Goal: Task Accomplishment & Management: Use online tool/utility

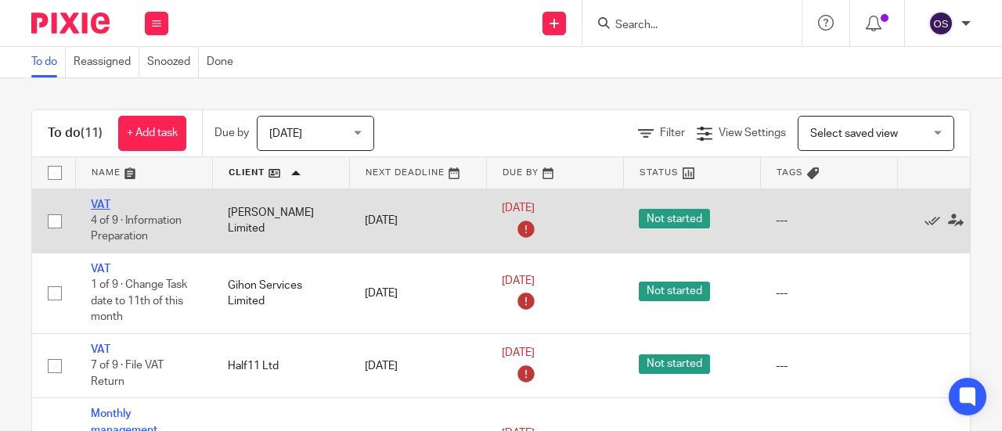
click at [99, 203] on link "VAT" at bounding box center [101, 205] width 20 height 11
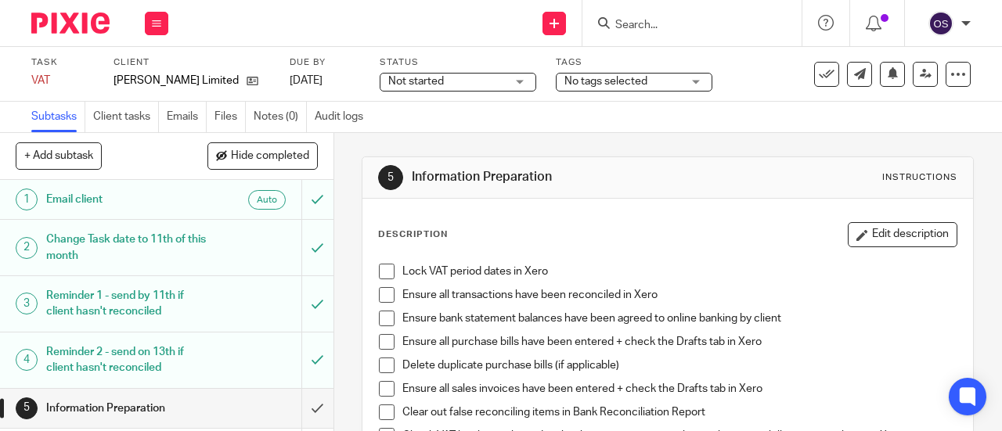
click at [379, 275] on span at bounding box center [387, 272] width 16 height 16
click at [379, 289] on span at bounding box center [387, 295] width 16 height 16
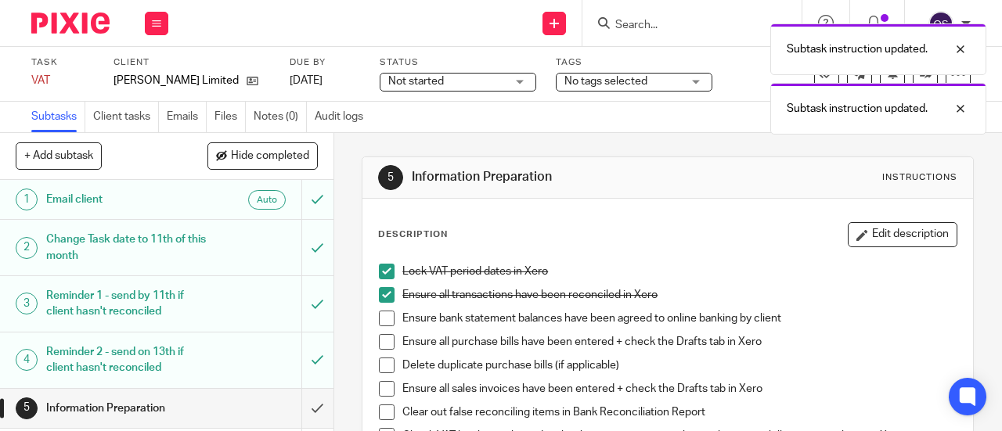
click at [383, 341] on span at bounding box center [387, 342] width 16 height 16
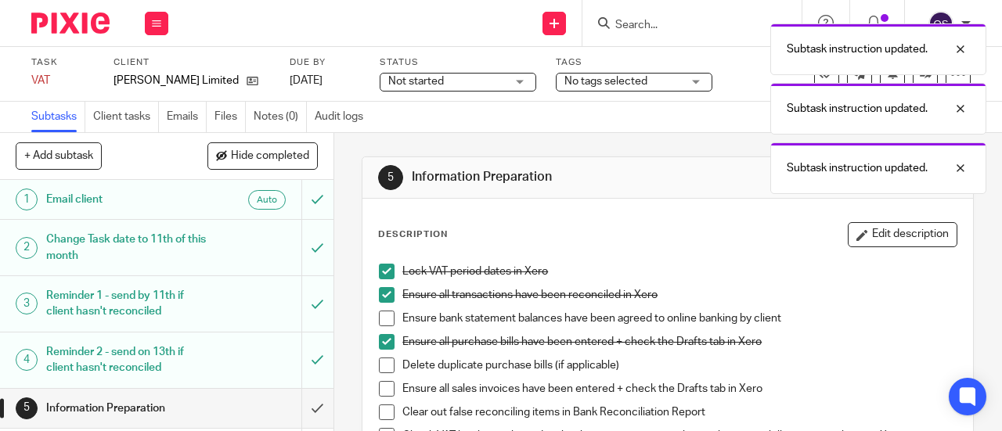
click at [386, 318] on span at bounding box center [387, 319] width 16 height 16
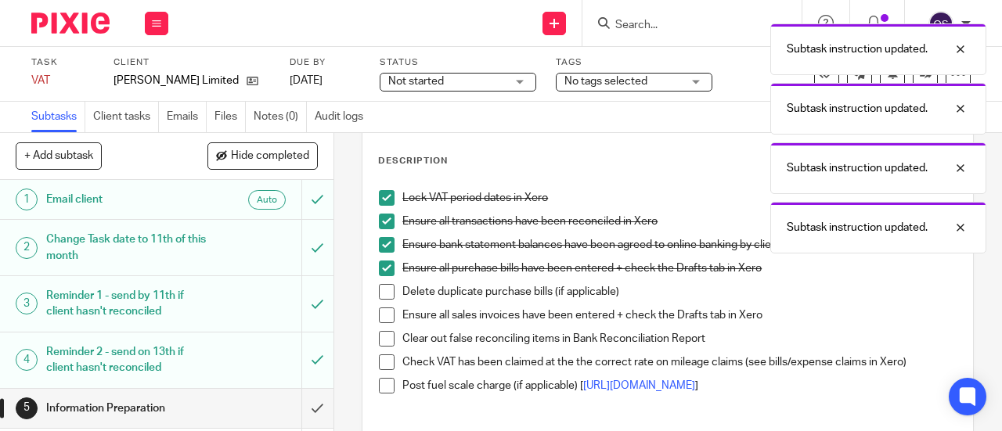
scroll to position [157, 0]
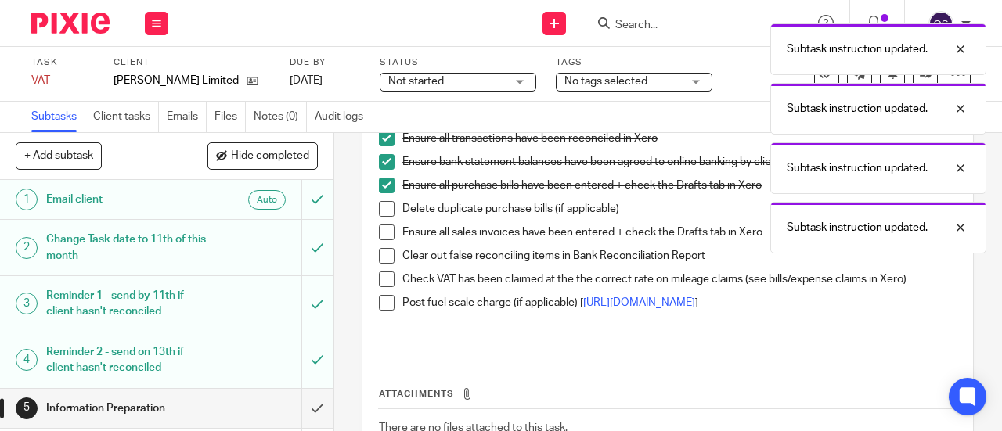
click at [380, 206] on span at bounding box center [387, 209] width 16 height 16
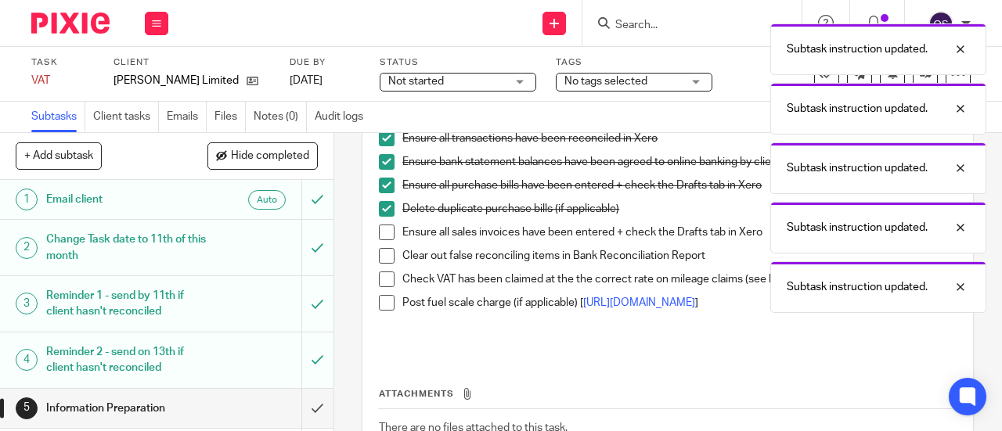
click at [380, 229] on span at bounding box center [387, 233] width 16 height 16
click at [380, 255] on span at bounding box center [387, 256] width 16 height 16
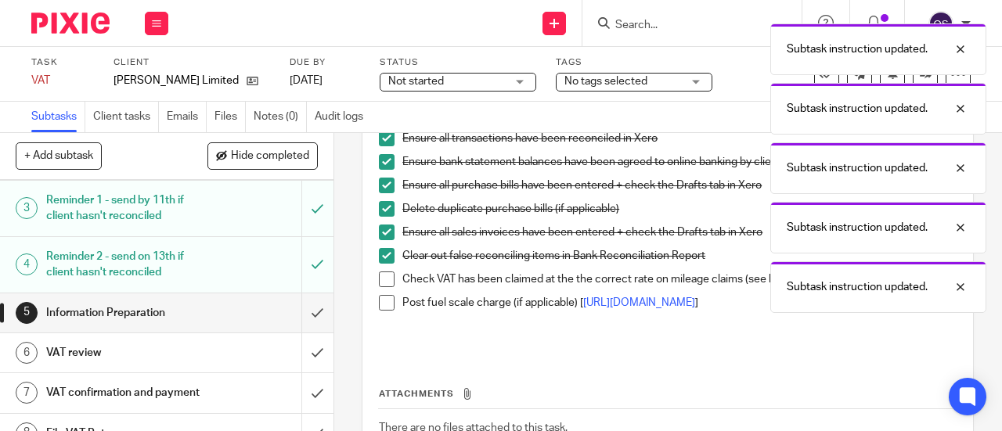
scroll to position [188, 0]
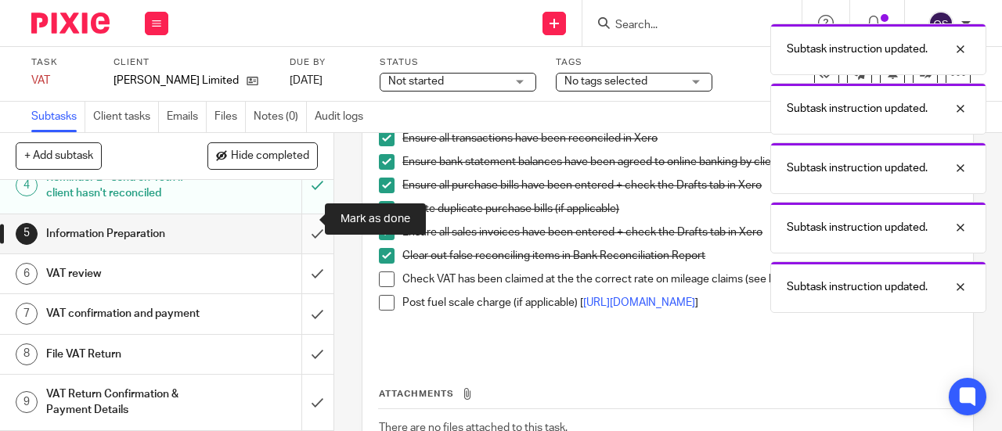
click at [303, 218] on input "submit" at bounding box center [166, 233] width 333 height 39
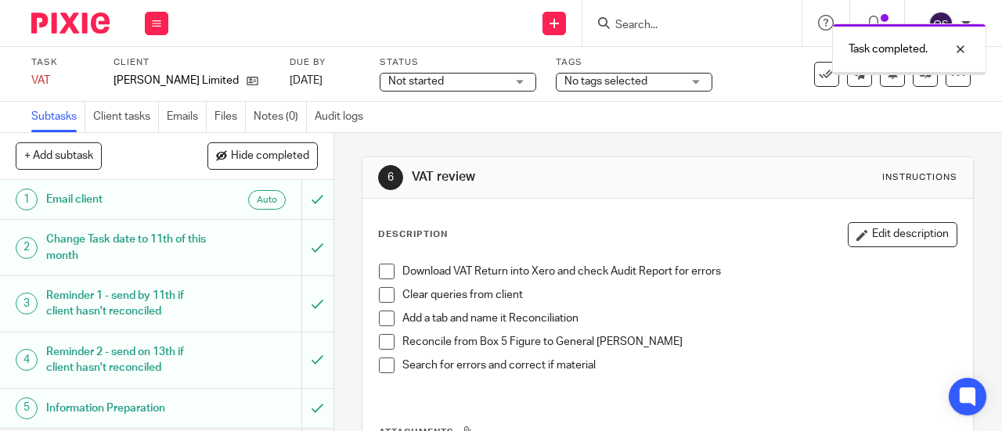
click at [381, 267] on span at bounding box center [387, 272] width 16 height 16
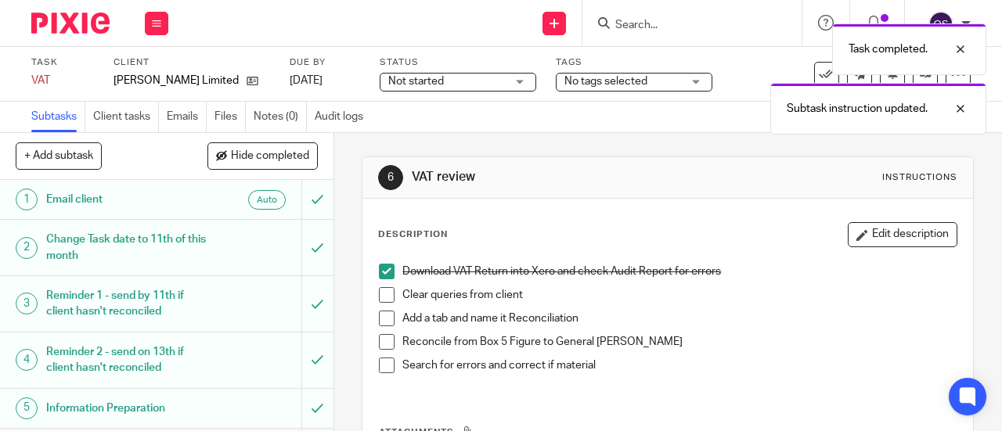
click at [382, 297] on span at bounding box center [387, 295] width 16 height 16
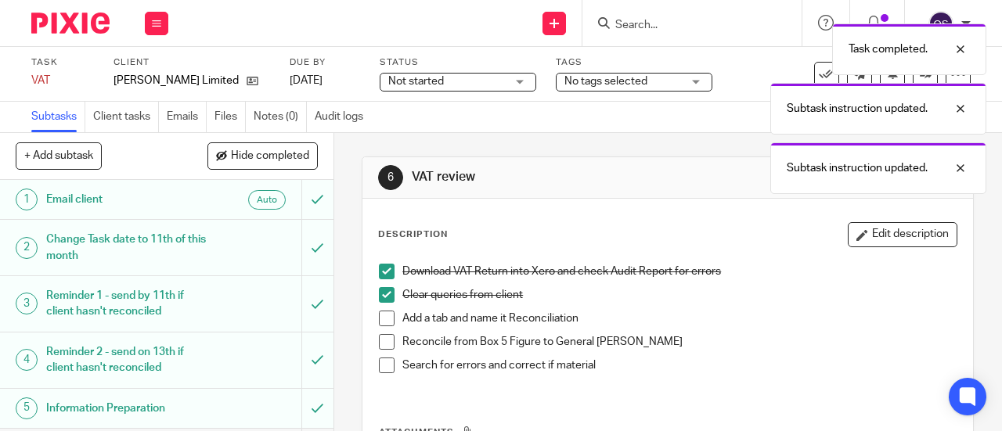
click at [382, 344] on span at bounding box center [387, 342] width 16 height 16
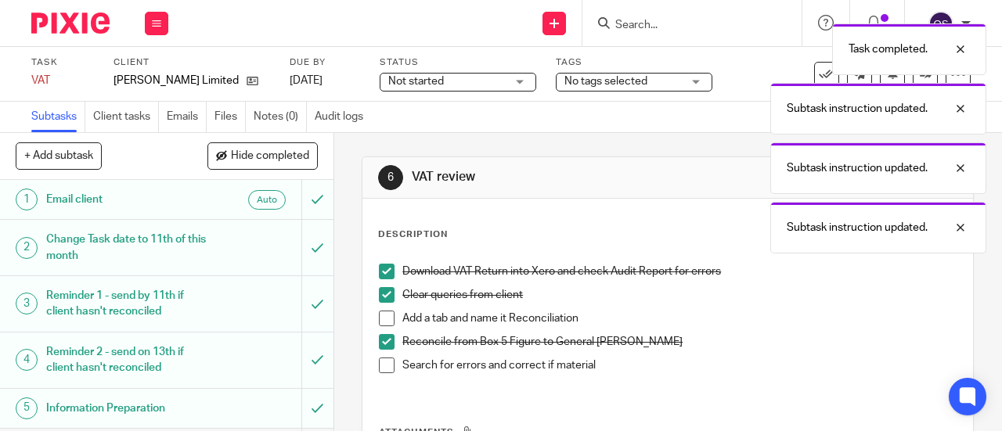
click at [383, 322] on span at bounding box center [387, 319] width 16 height 16
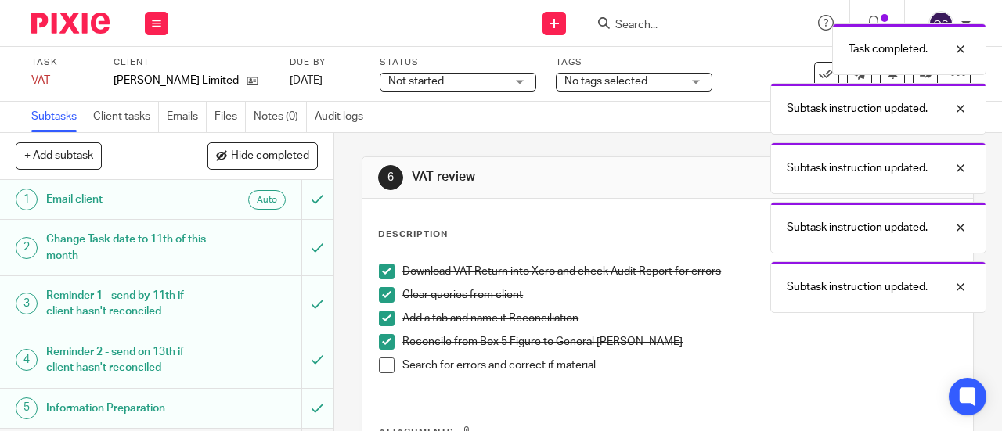
click at [379, 364] on span at bounding box center [387, 366] width 16 height 16
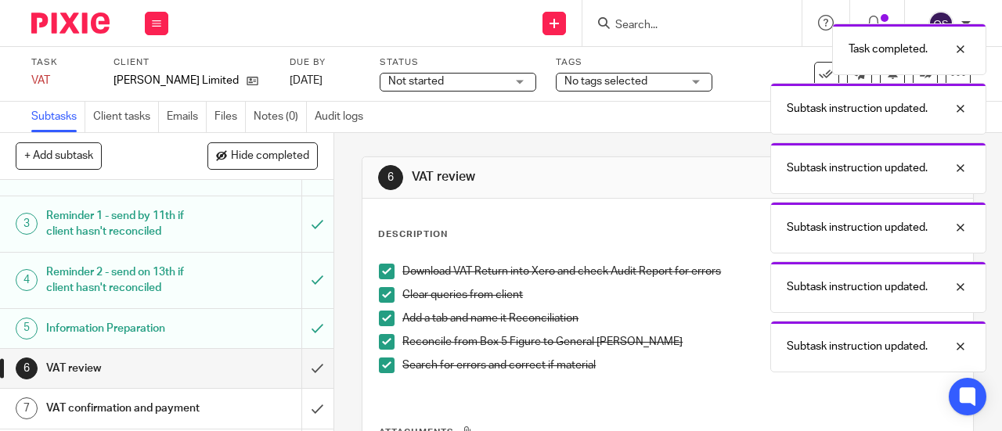
scroll to position [188, 0]
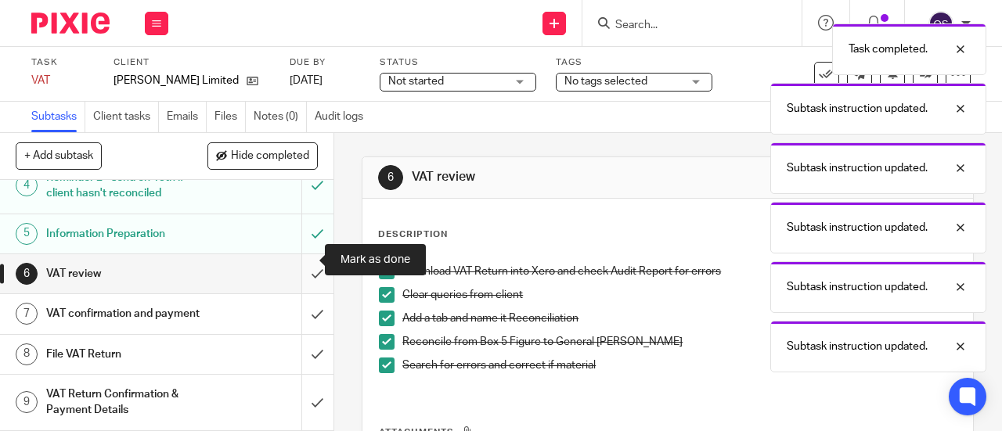
click at [305, 260] on input "submit" at bounding box center [166, 273] width 333 height 39
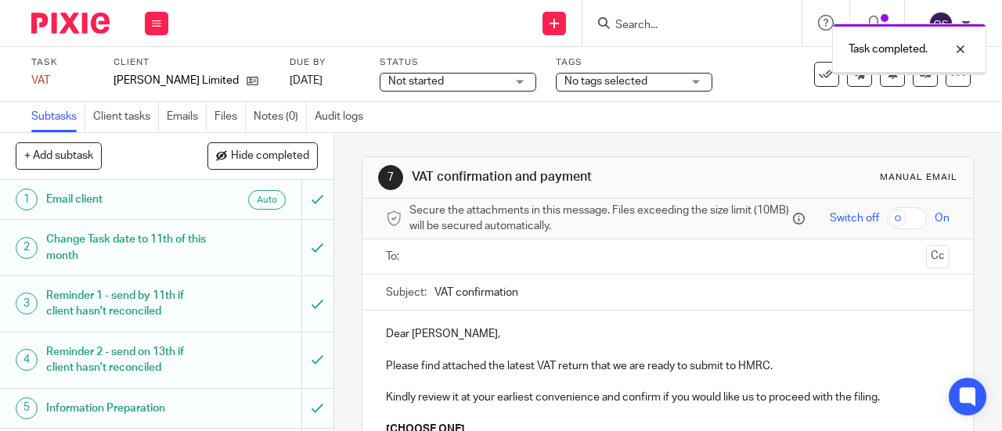
click at [415, 262] on input "text" at bounding box center [667, 257] width 505 height 18
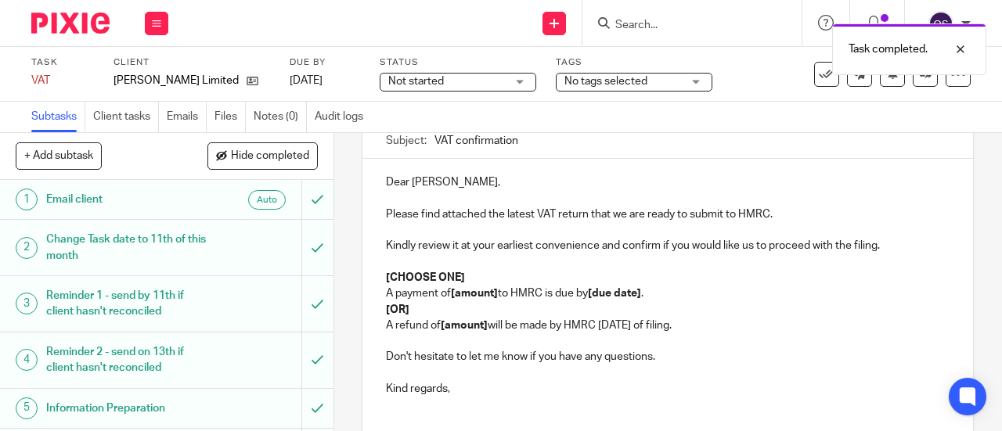
scroll to position [157, 0]
drag, startPoint x: 740, startPoint y: 326, endPoint x: 362, endPoint y: 315, distance: 378.2
click at [362, 315] on div "Dear Edward, Please find attached the latest VAT return that we are ready to su…" at bounding box center [667, 289] width 610 height 265
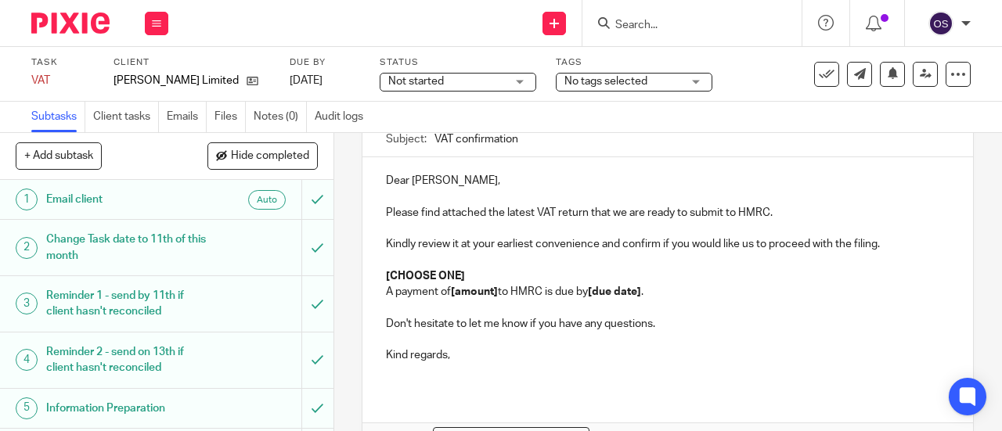
click at [482, 284] on p "[CHOOSE ONE]" at bounding box center [667, 276] width 563 height 16
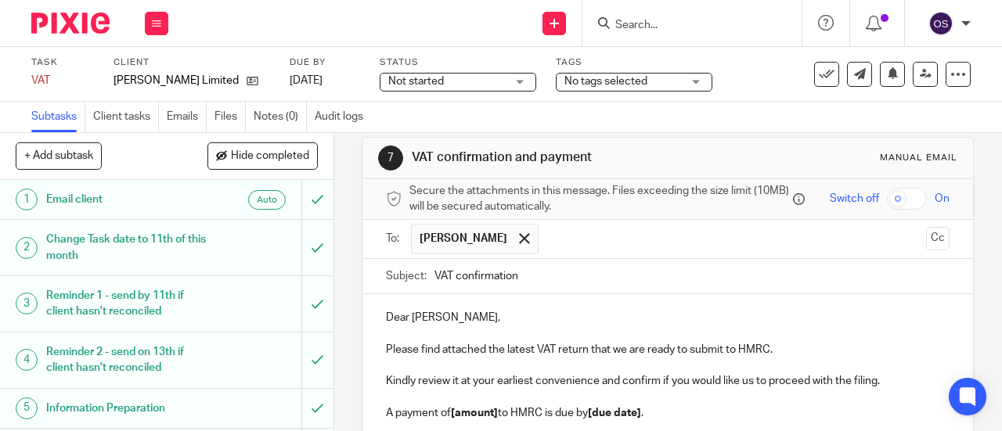
scroll to position [98, 0]
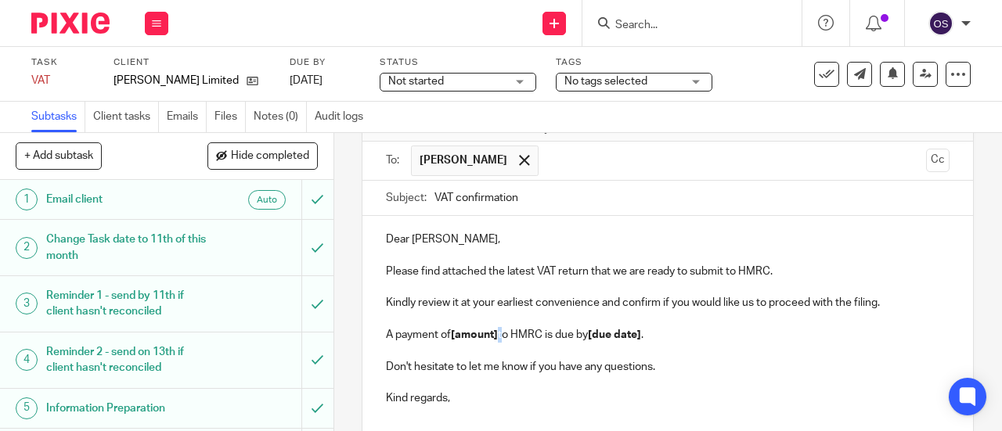
click at [494, 339] on p "A payment of [amount] to HMRC is due by [due date] ." at bounding box center [667, 335] width 563 height 16
click at [494, 340] on strong "[amount]" at bounding box center [474, 334] width 47 height 11
click at [452, 337] on strong "399.16" at bounding box center [468, 334] width 34 height 11
click at [451, 337] on strong "399.16" at bounding box center [468, 334] width 34 height 11
click at [457, 340] on p "A payment of £ 399.16 to HMRC is due by [due date] ." at bounding box center [667, 335] width 563 height 16
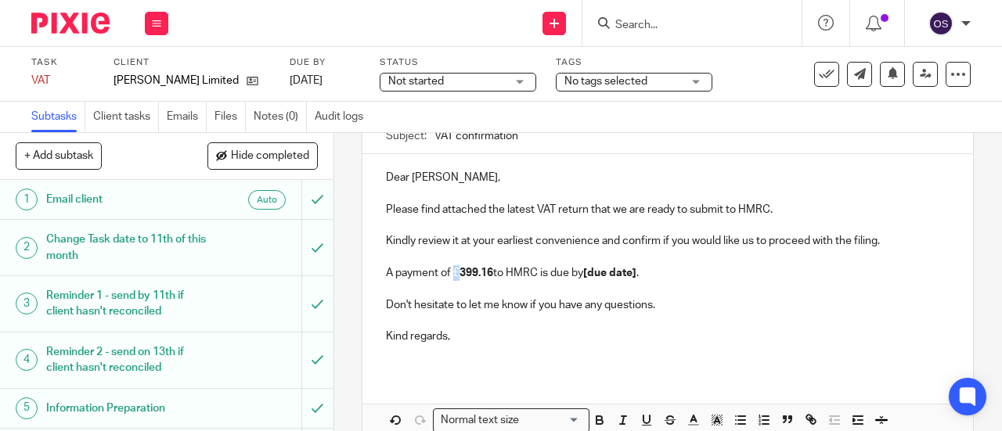
scroll to position [243, 0]
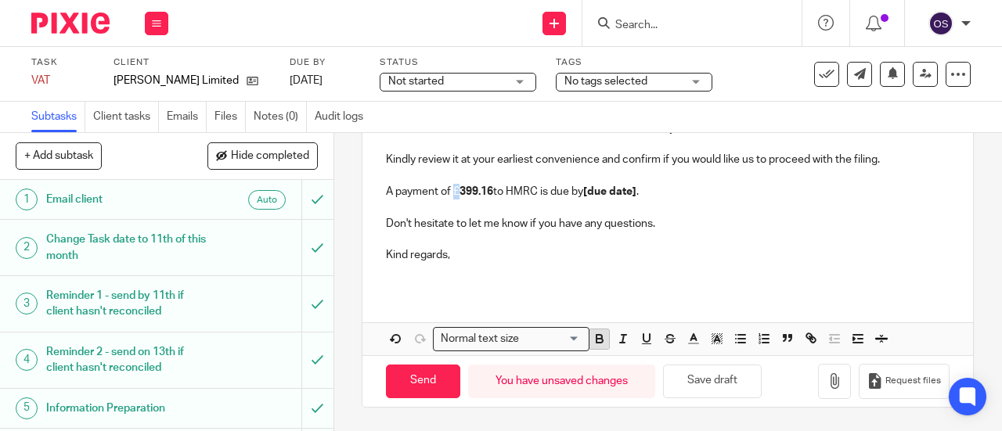
click at [596, 343] on icon "button" at bounding box center [599, 341] width 6 height 4
drag, startPoint x: 583, startPoint y: 263, endPoint x: 603, endPoint y: 231, distance: 37.6
click at [583, 262] on p "Kind regards," at bounding box center [667, 255] width 563 height 16
click at [634, 196] on strong "[due date]" at bounding box center [607, 191] width 53 height 11
drag, startPoint x: 765, startPoint y: 278, endPoint x: 794, endPoint y: 361, distance: 88.1
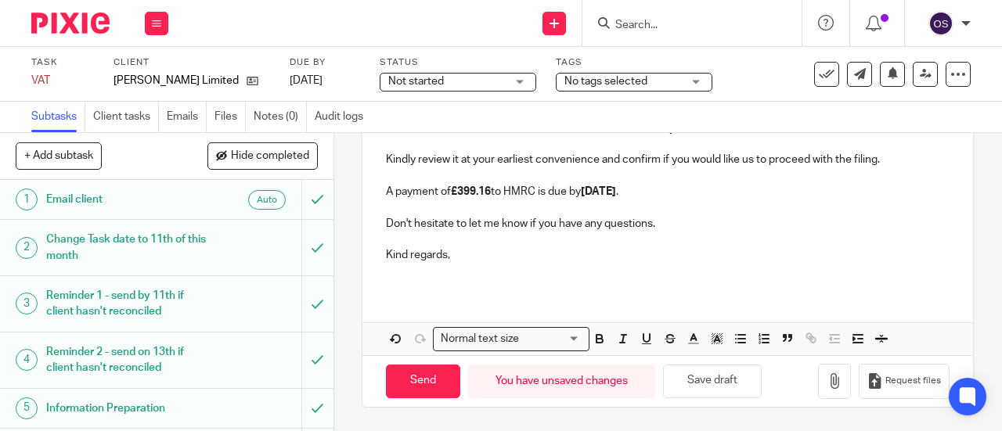
click at [765, 278] on p at bounding box center [667, 271] width 563 height 16
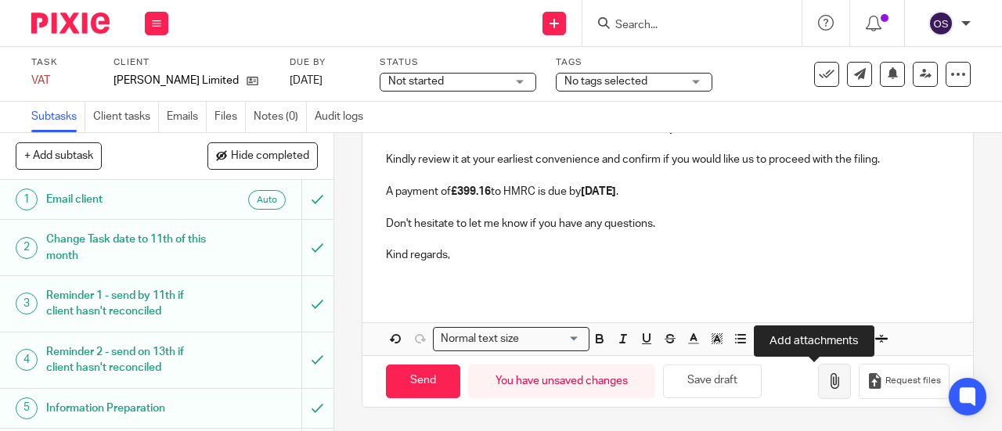
click at [823, 389] on button "button" at bounding box center [834, 381] width 33 height 35
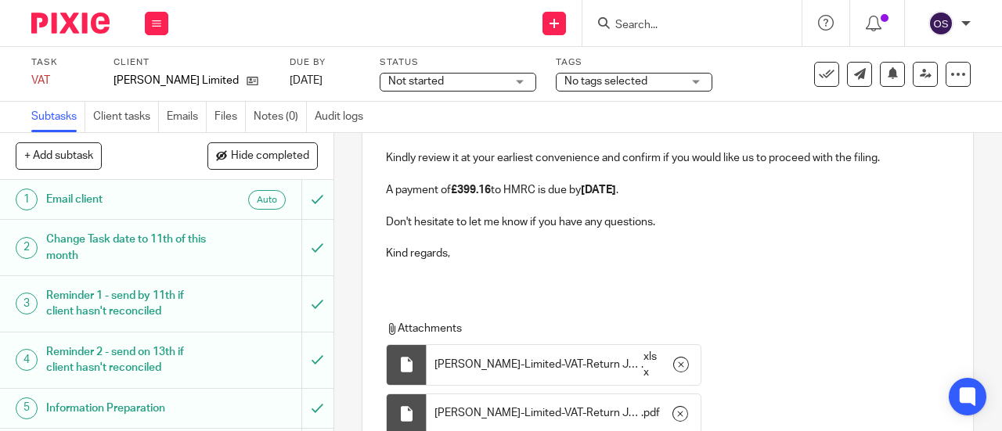
scroll to position [164, 0]
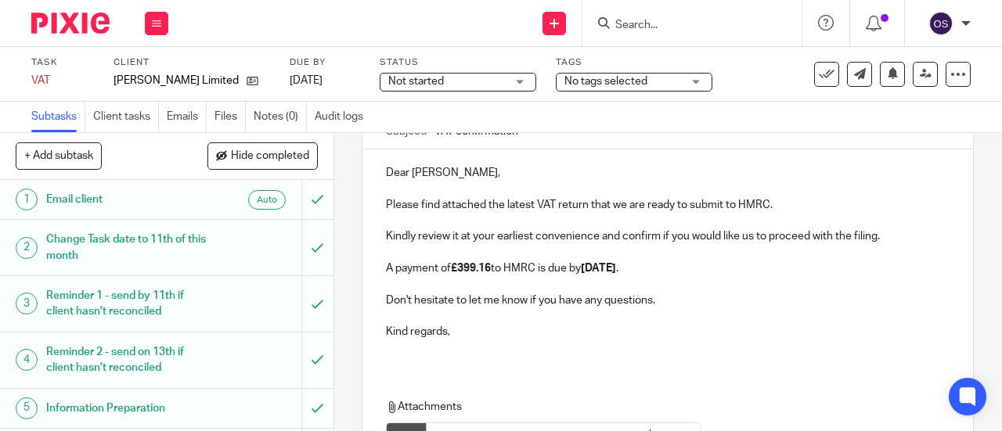
click at [761, 281] on p at bounding box center [667, 284] width 563 height 16
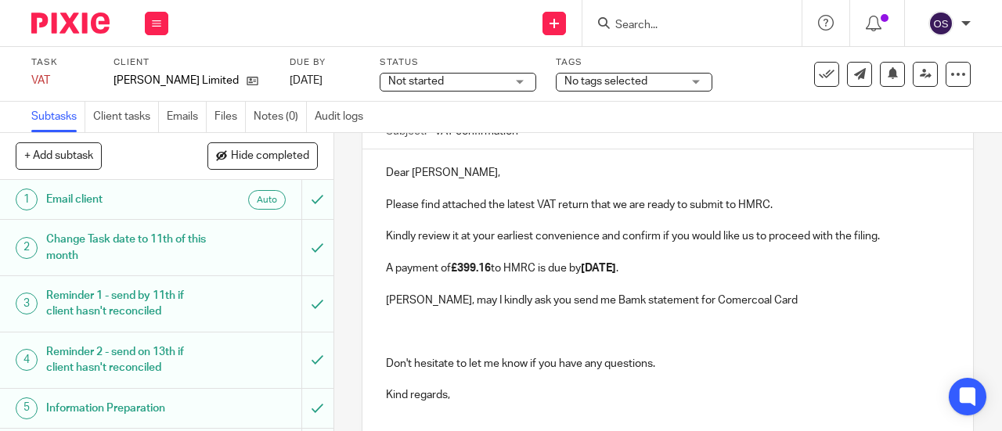
drag, startPoint x: 707, startPoint y: 301, endPoint x: 715, endPoint y: 306, distance: 9.6
click at [712, 304] on p "Edward, may I kindly ask you send me Bamk statement for Comercoal Card" at bounding box center [667, 301] width 563 height 16
click at [750, 304] on p "Edward, may I kindly ask you send me Bamk statement for Comercial Card" at bounding box center [667, 301] width 563 height 16
drag, startPoint x: 588, startPoint y: 300, endPoint x: 592, endPoint y: 316, distance: 16.9
click at [589, 304] on p "Edward, may I kindly ask you send me Bamk statement for Comercial Card for peri…" at bounding box center [667, 301] width 563 height 16
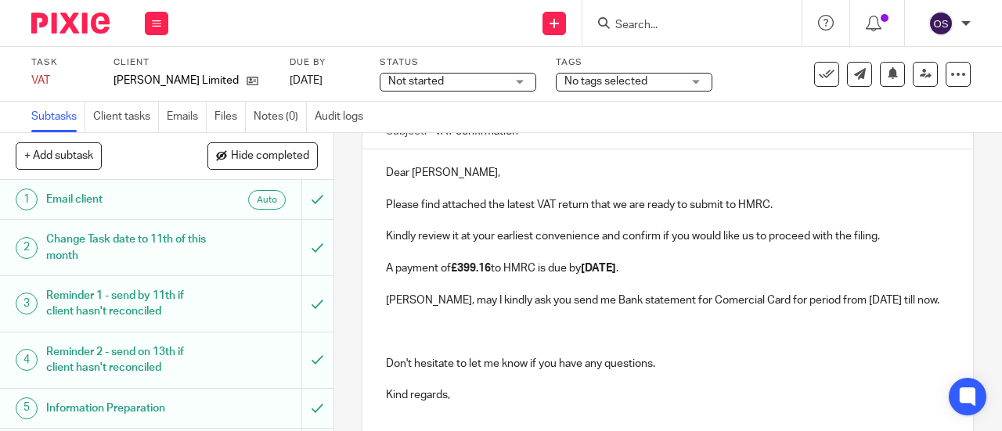
click at [601, 336] on p at bounding box center [667, 332] width 563 height 16
drag, startPoint x: 913, startPoint y: 304, endPoint x: 911, endPoint y: 315, distance: 11.8
click at [913, 304] on p "Edward, may I kindly ask you send me Bank statement for Comercial Card for peri…" at bounding box center [667, 301] width 563 height 16
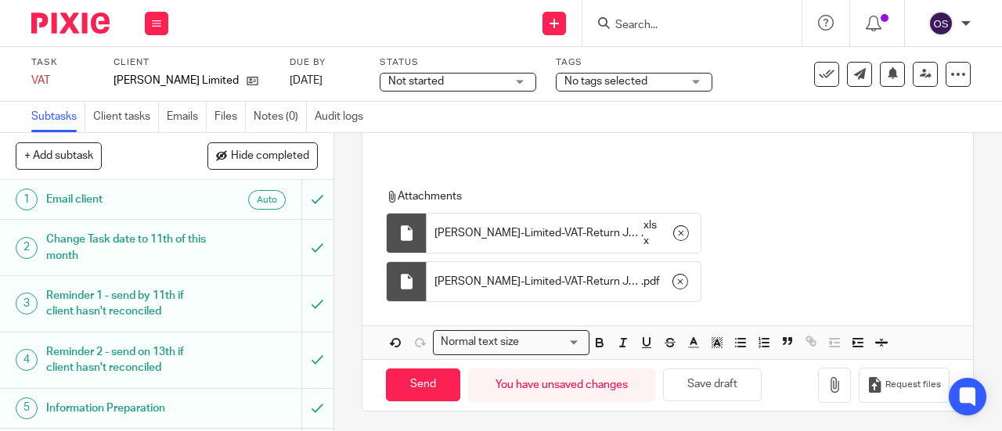
scroll to position [427, 0]
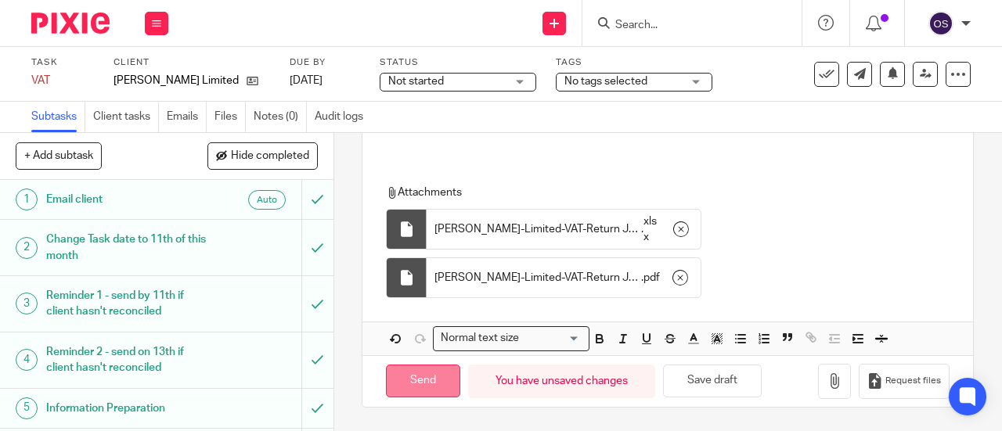
click at [423, 384] on input "Send" at bounding box center [423, 382] width 74 height 34
type input "Sent"
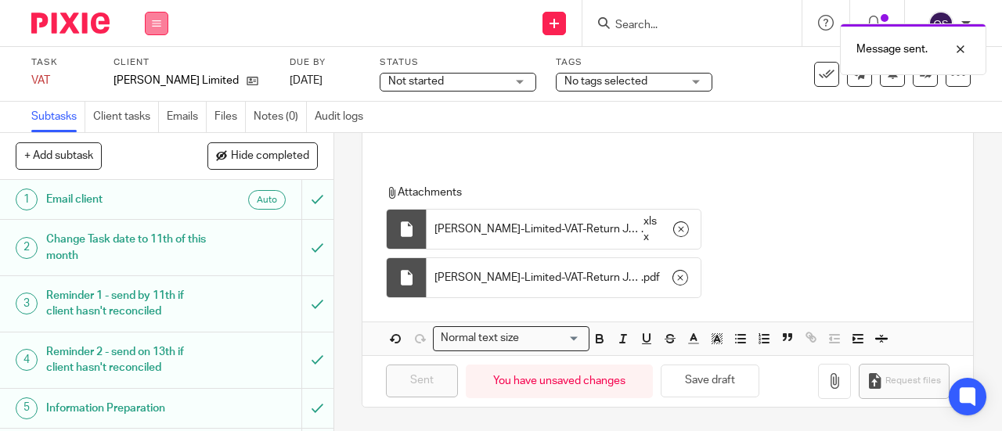
click at [161, 27] on button at bounding box center [156, 23] width 23 height 23
click at [150, 73] on link "Work" at bounding box center [148, 72] width 27 height 11
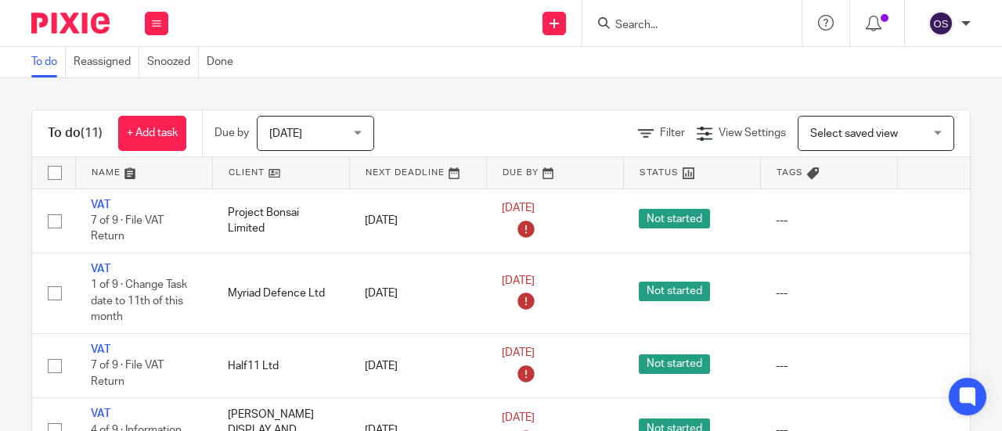
click at [260, 171] on link at bounding box center [281, 172] width 136 height 31
